Goal: Task Accomplishment & Management: Complete application form

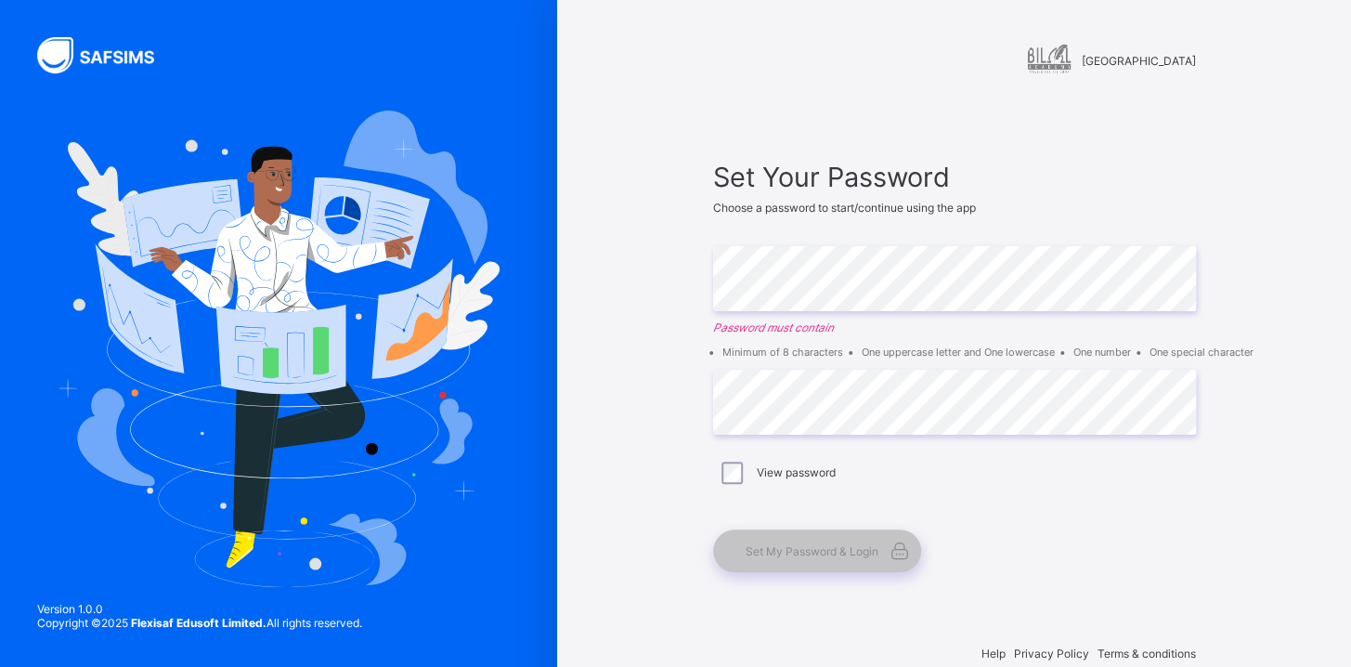
click at [107, 57] on img at bounding box center [106, 55] width 139 height 36
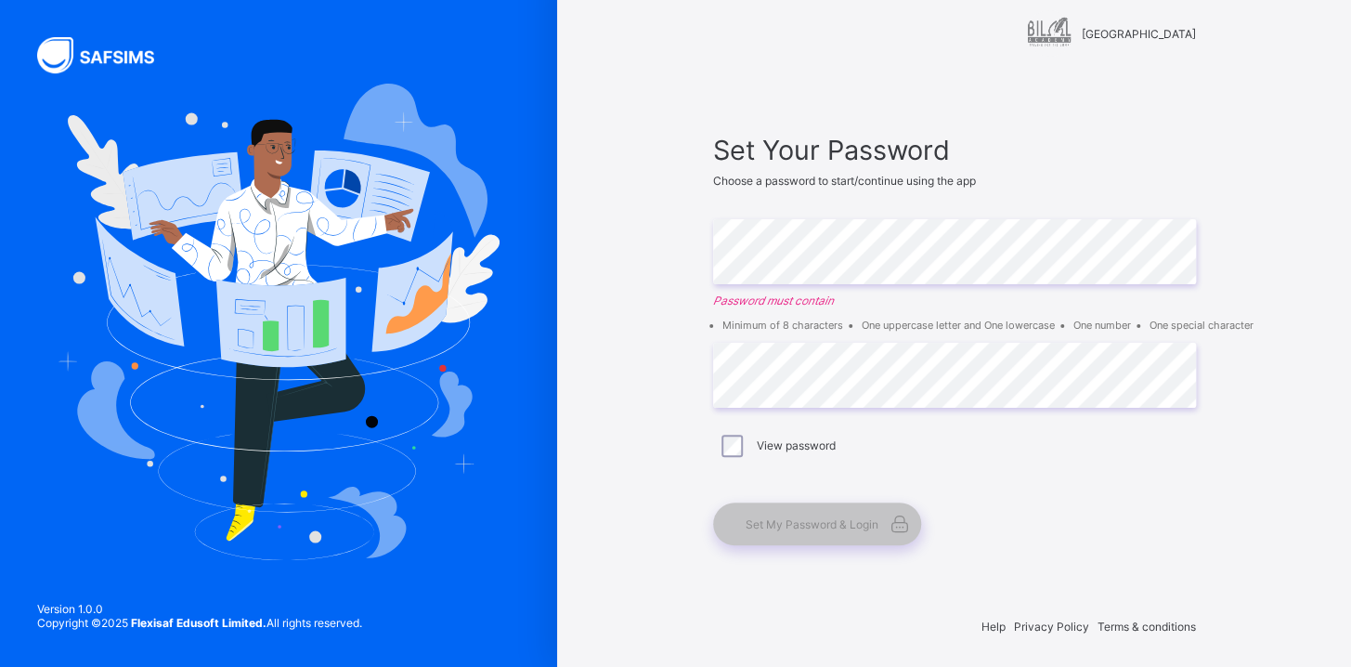
scroll to position [28, 0]
click at [1184, 33] on span "Bilal Academy" at bounding box center [1139, 33] width 114 height 14
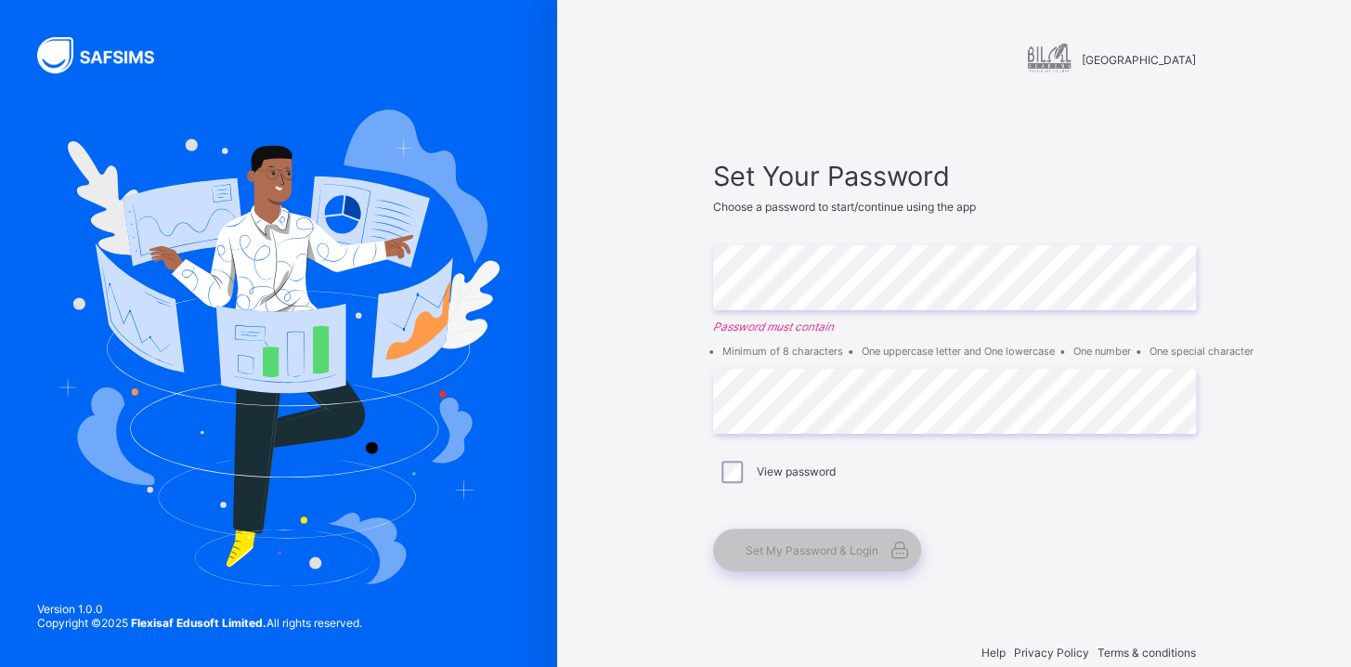
scroll to position [0, 0]
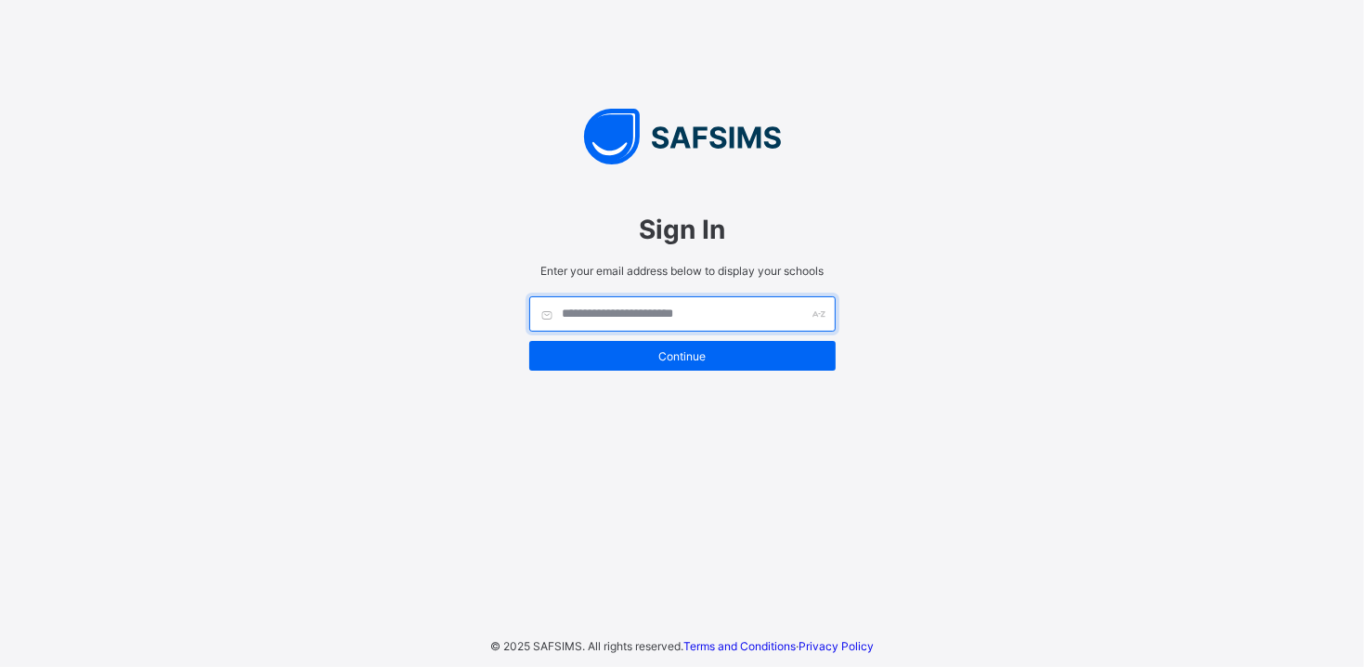
click at [603, 315] on input "text" at bounding box center [682, 313] width 307 height 35
type input "**********"
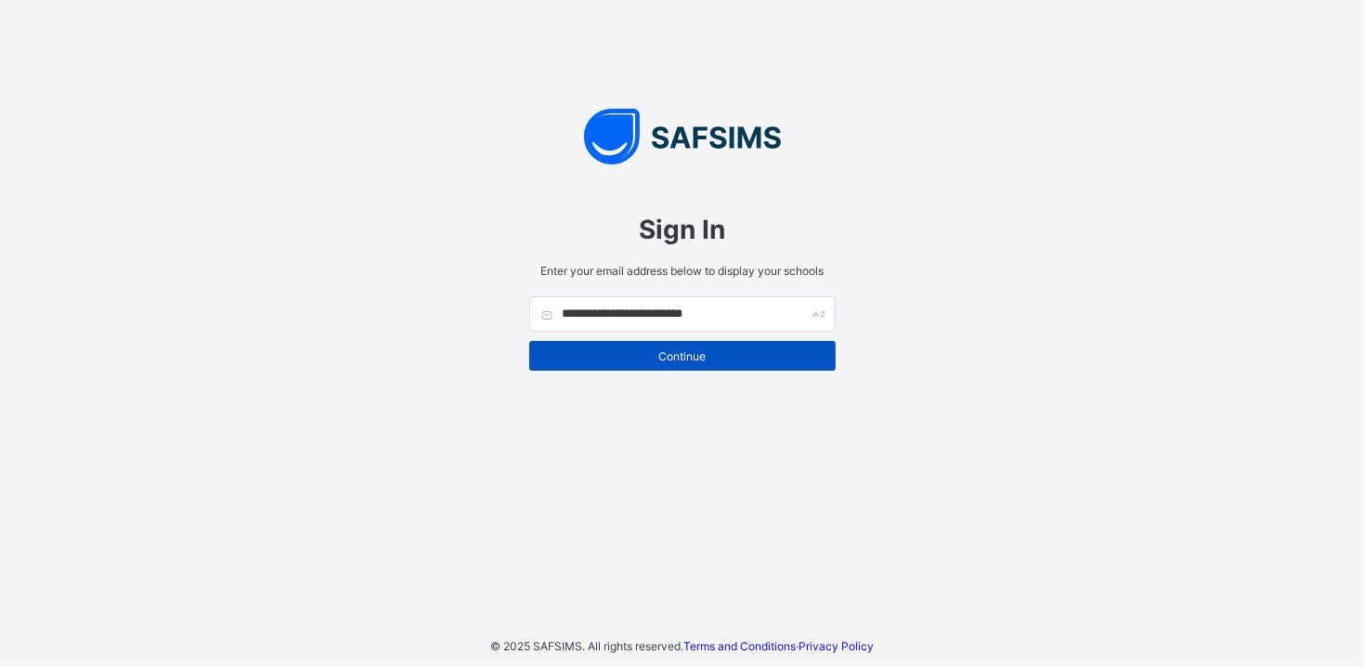
click at [646, 359] on span "Continue" at bounding box center [682, 356] width 279 height 14
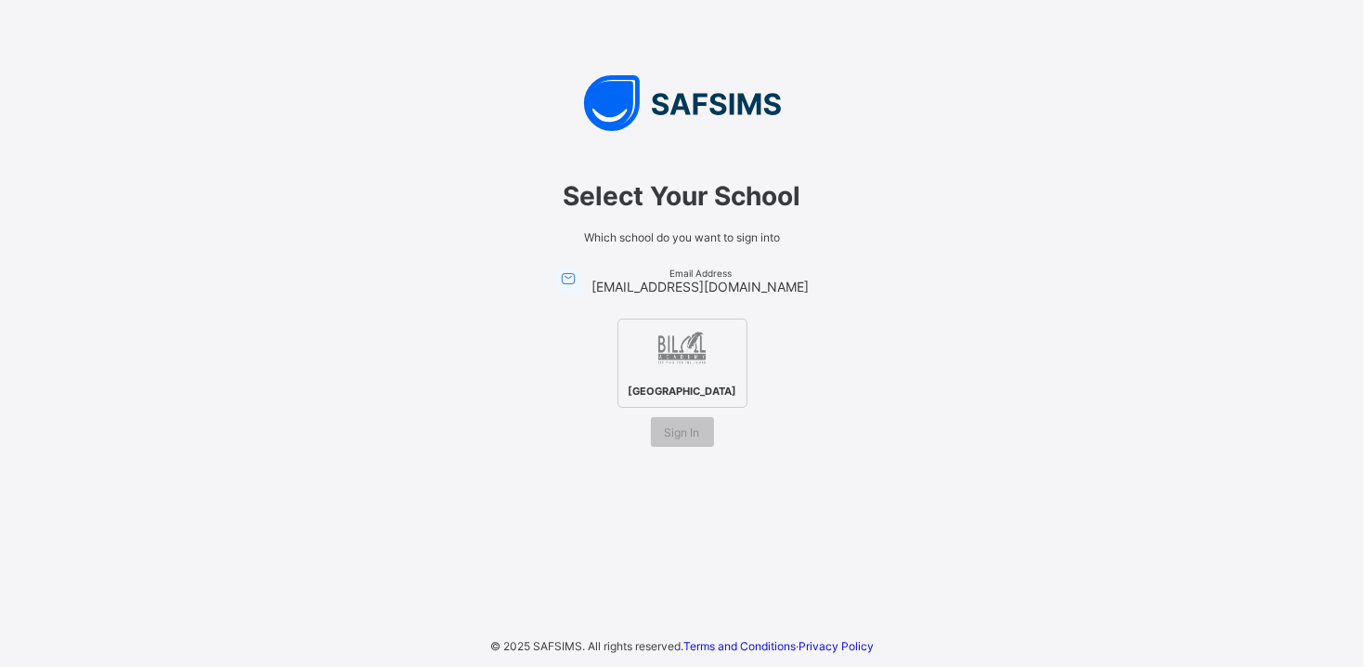
click at [685, 349] on img at bounding box center [682, 349] width 51 height 51
click at [678, 428] on span "Sign In" at bounding box center [682, 432] width 35 height 14
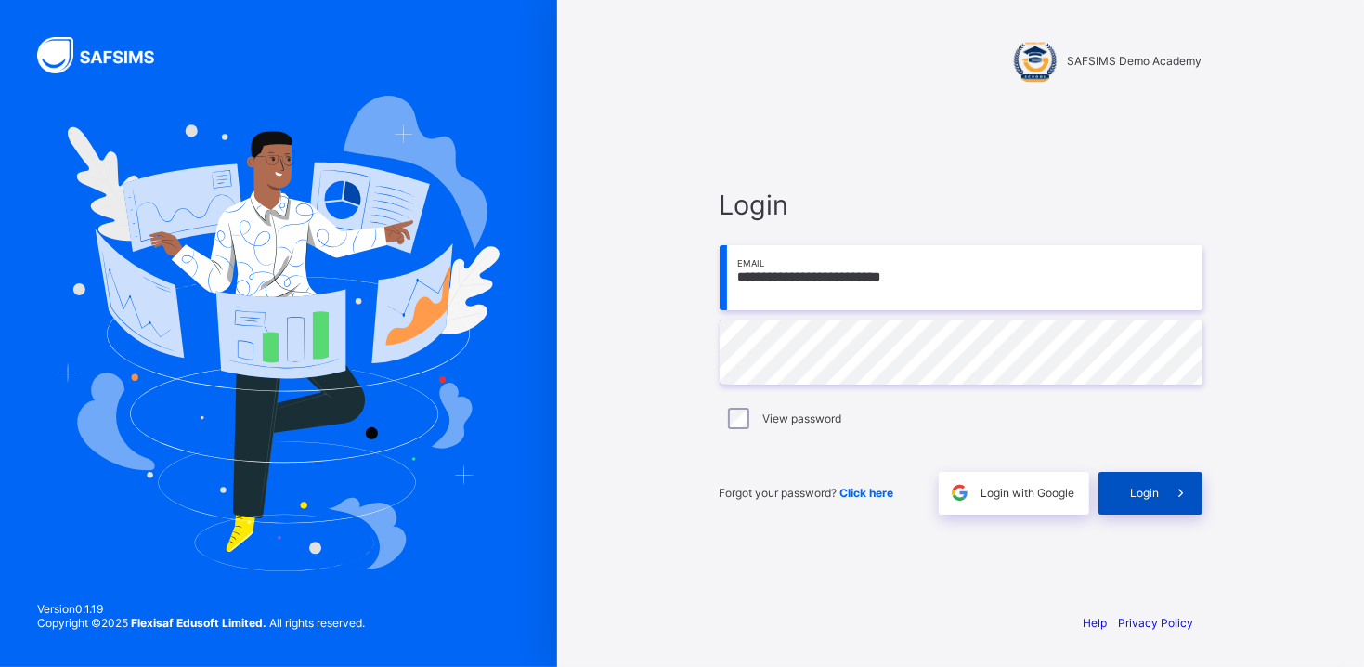
click at [1161, 487] on span at bounding box center [1181, 493] width 43 height 43
click at [1161, 495] on span at bounding box center [1181, 493] width 43 height 43
click at [1131, 491] on span "Login" at bounding box center [1145, 493] width 29 height 14
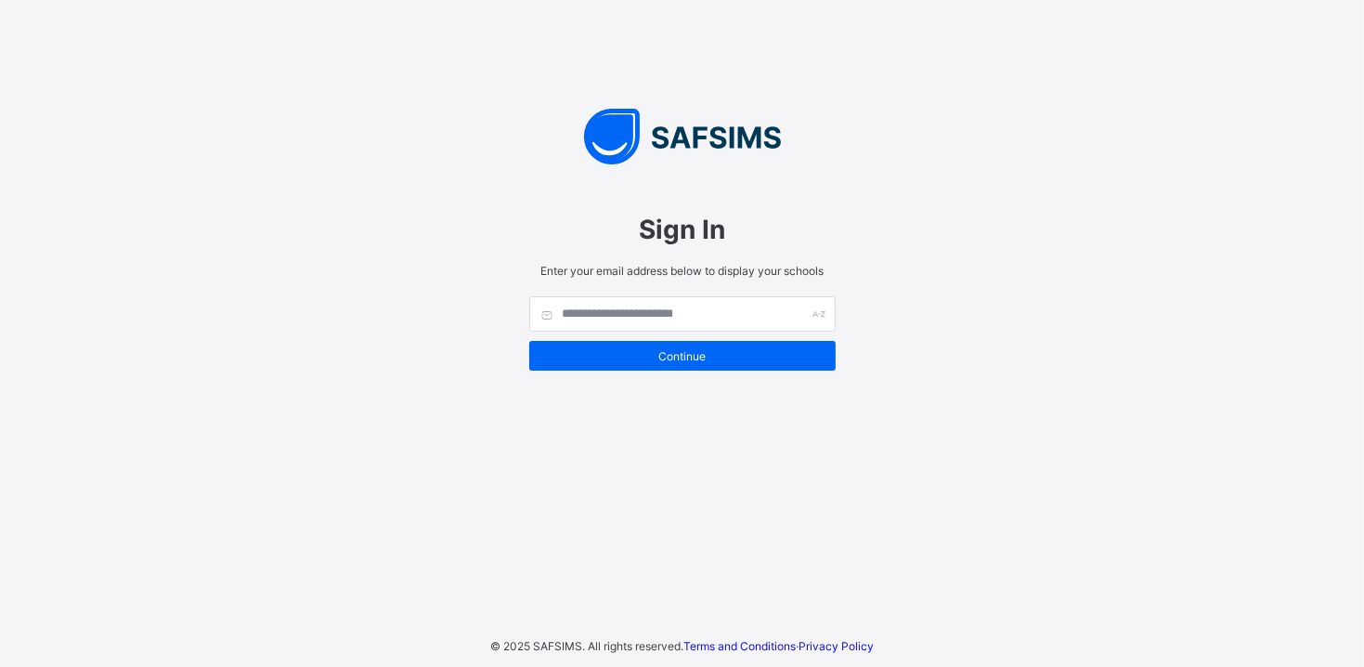
type input "**********"
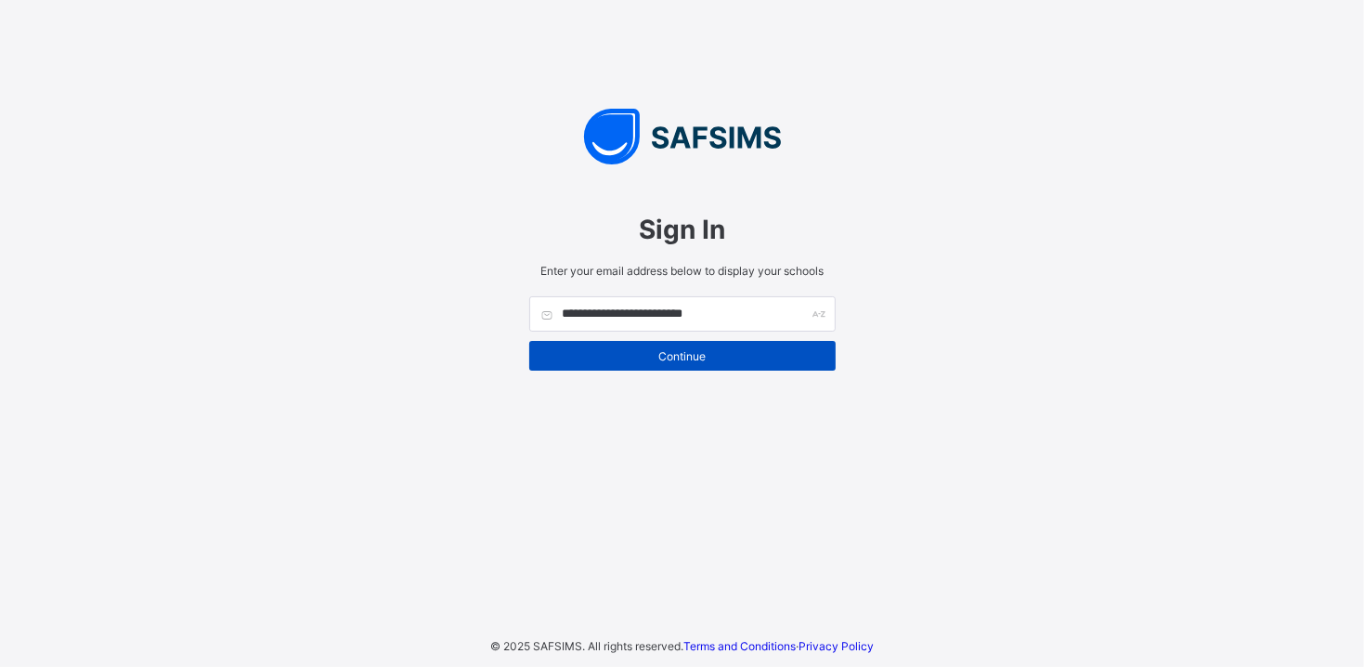
click at [662, 351] on span "Continue" at bounding box center [682, 356] width 279 height 14
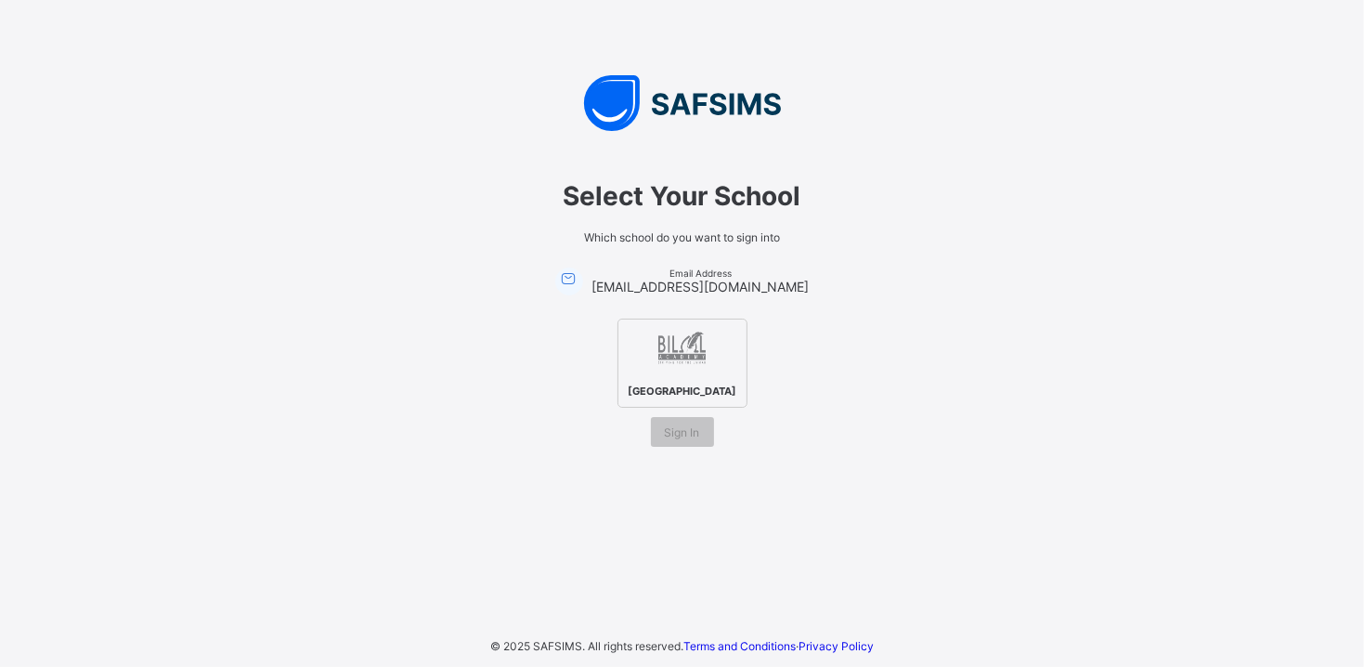
click at [678, 367] on img at bounding box center [682, 349] width 51 height 51
click at [677, 427] on span "Sign In" at bounding box center [682, 432] width 35 height 14
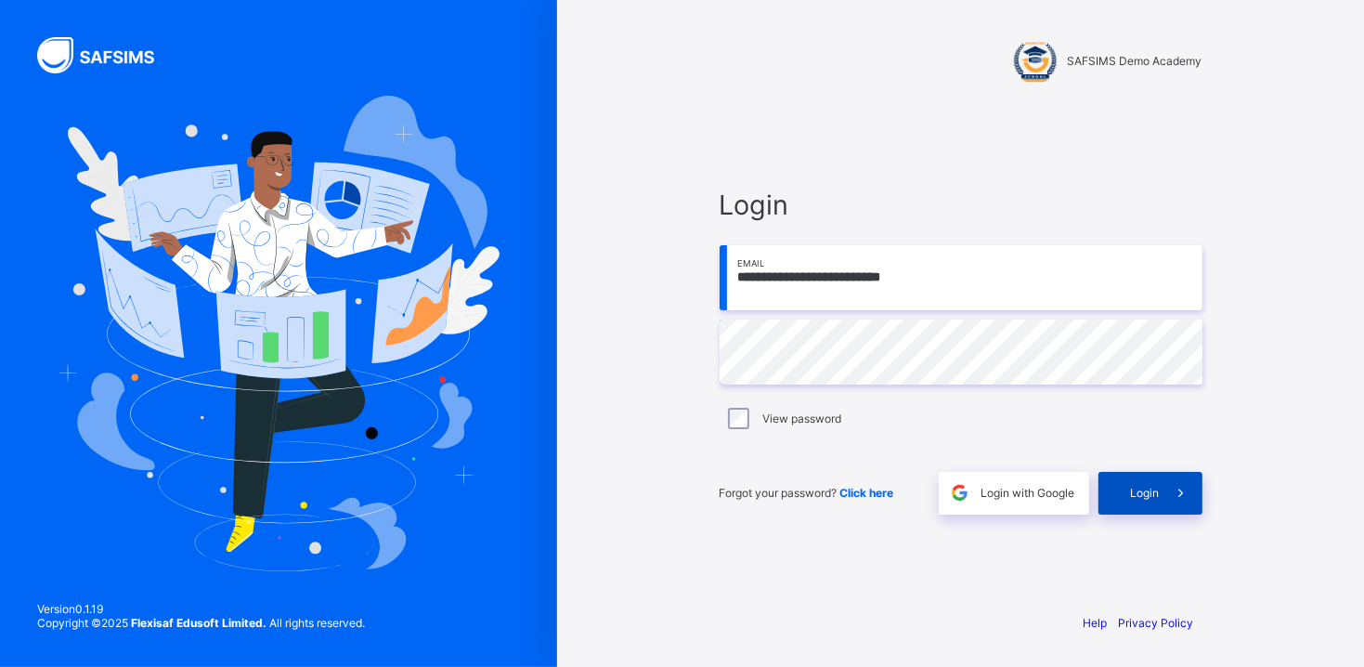
click at [1133, 497] on span "Login" at bounding box center [1145, 493] width 29 height 14
